Goal: Complete application form

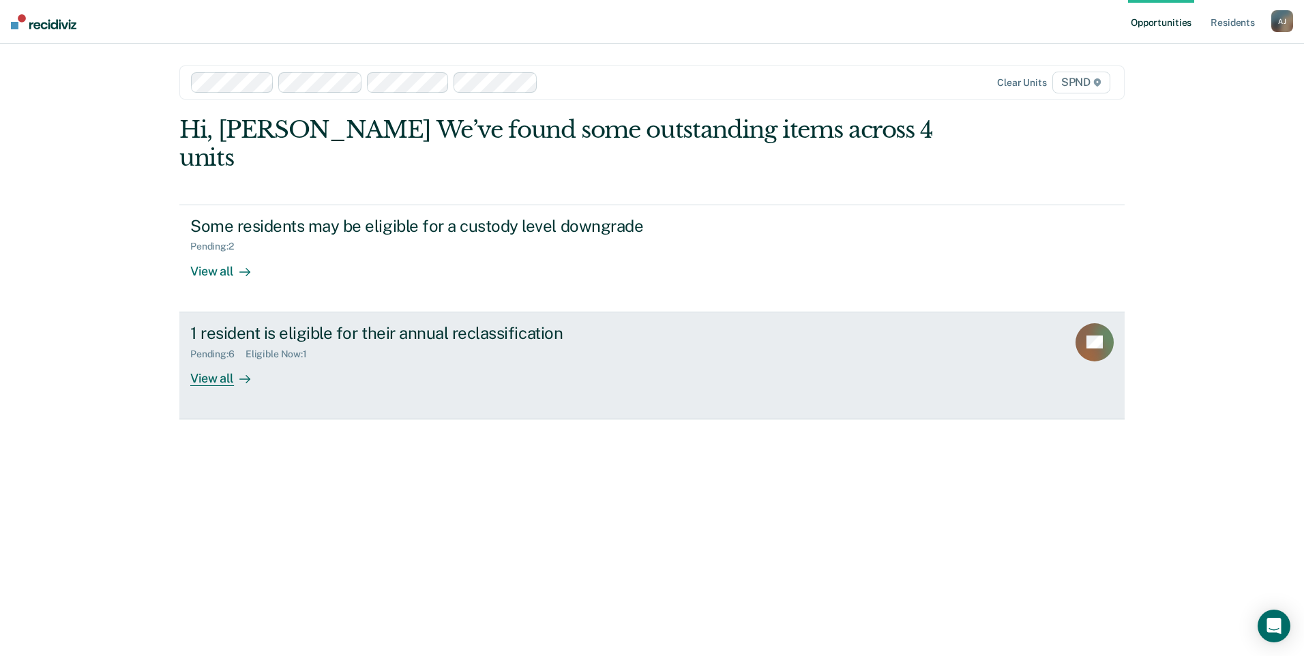
click at [225, 360] on link "1 resident is eligible for their annual reclassification Pending : 6 Eligible N…" at bounding box center [651, 365] width 945 height 107
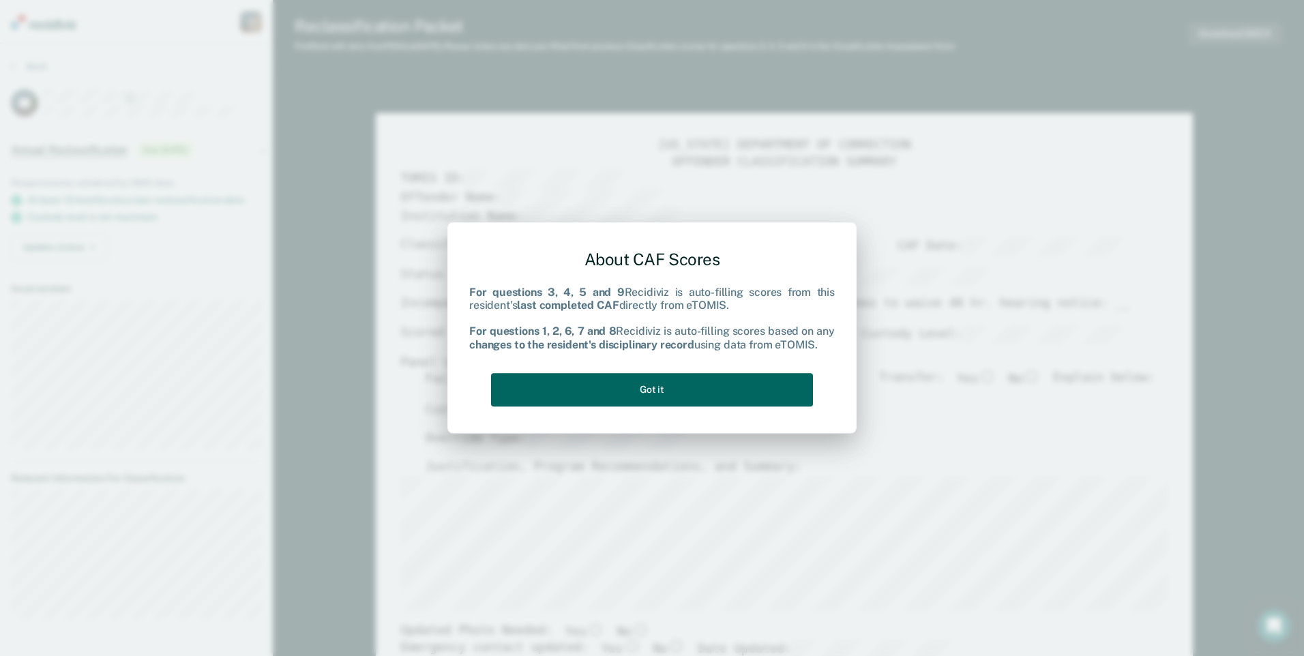
click at [571, 400] on button "Got it" at bounding box center [652, 389] width 322 height 33
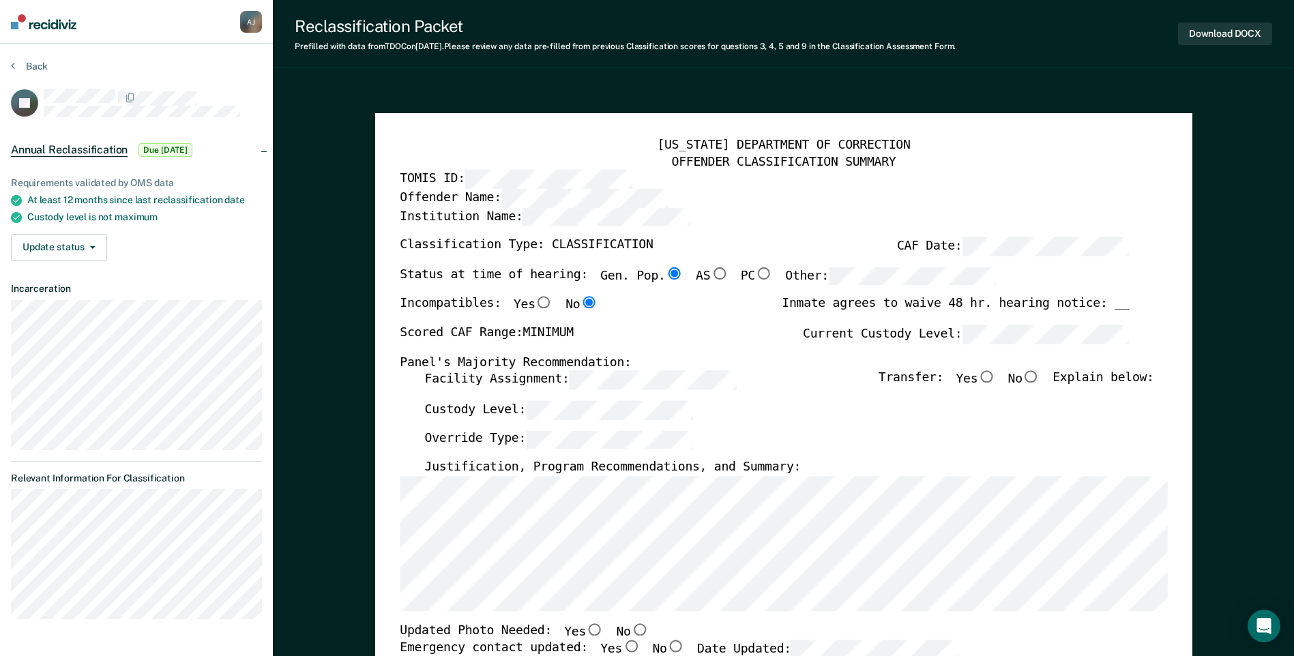
click at [1039, 380] on input "No" at bounding box center [1031, 377] width 18 height 12
type textarea "x"
radio input "true"
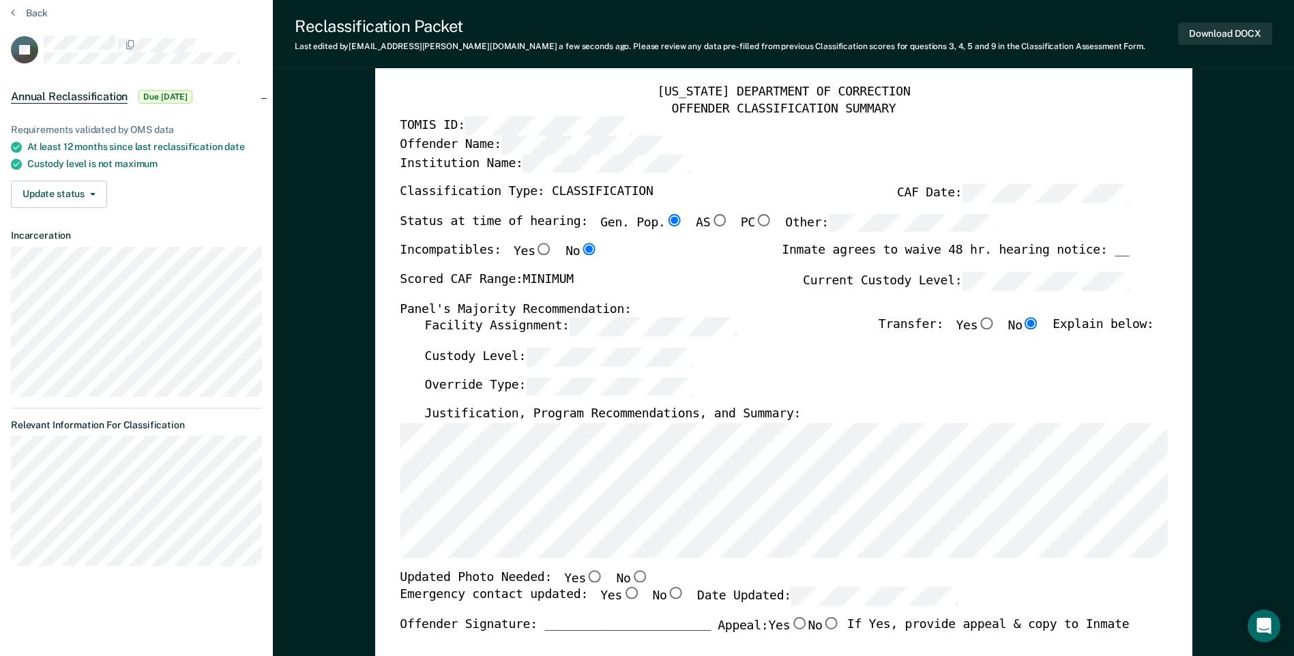
scroll to position [68, 0]
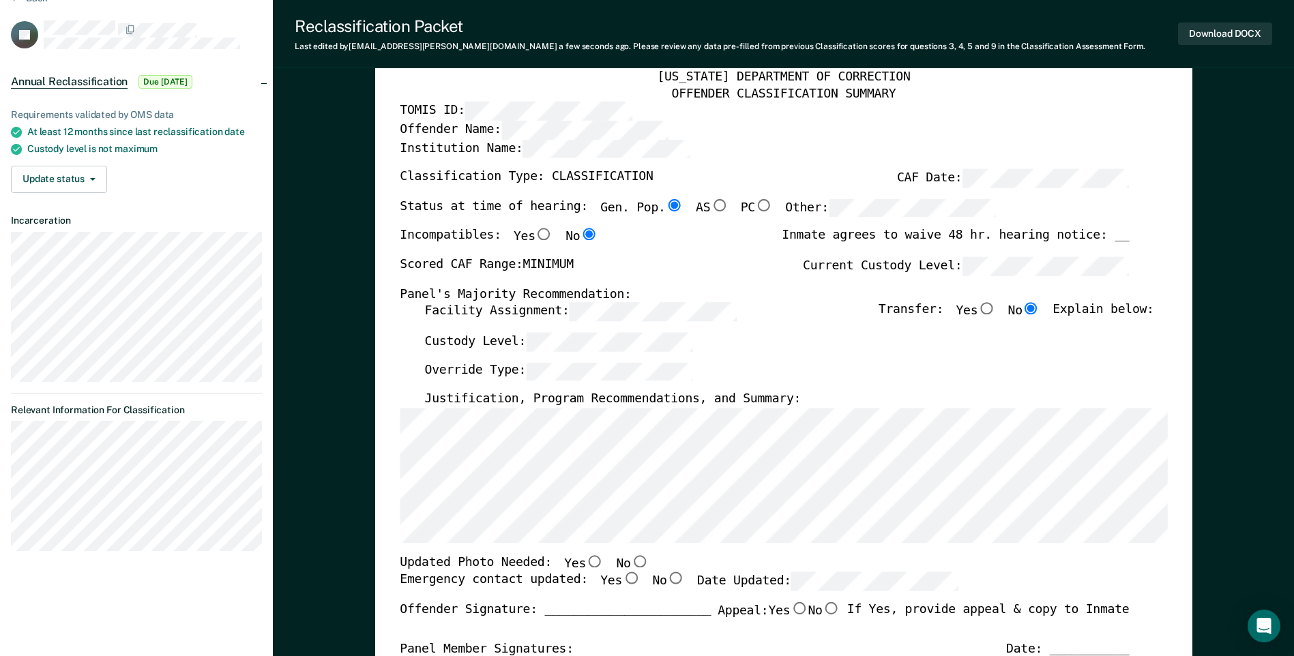
type textarea "x"
